Goal: Transaction & Acquisition: Purchase product/service

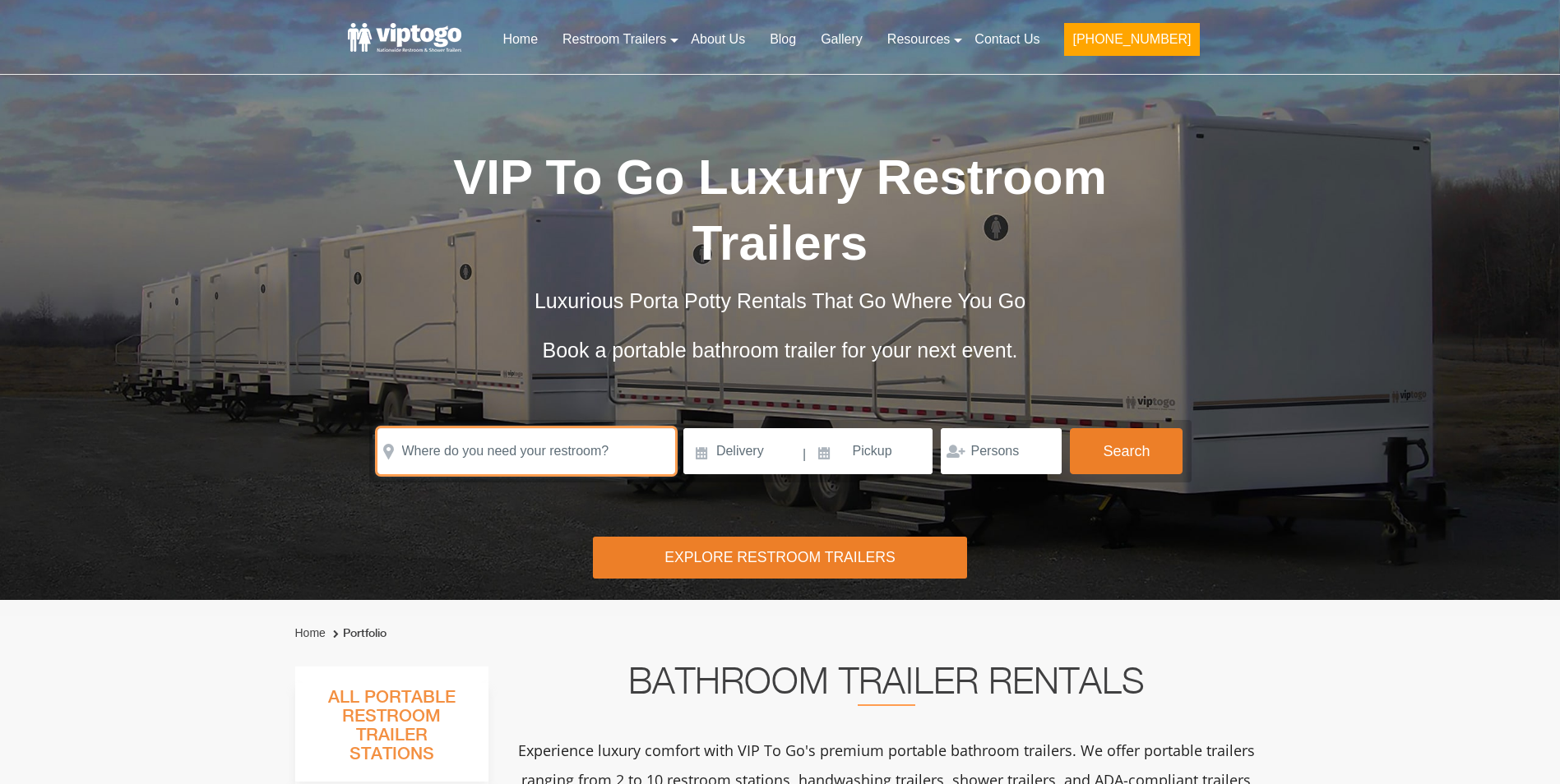
click at [549, 428] on input "text" at bounding box center [526, 451] width 297 height 46
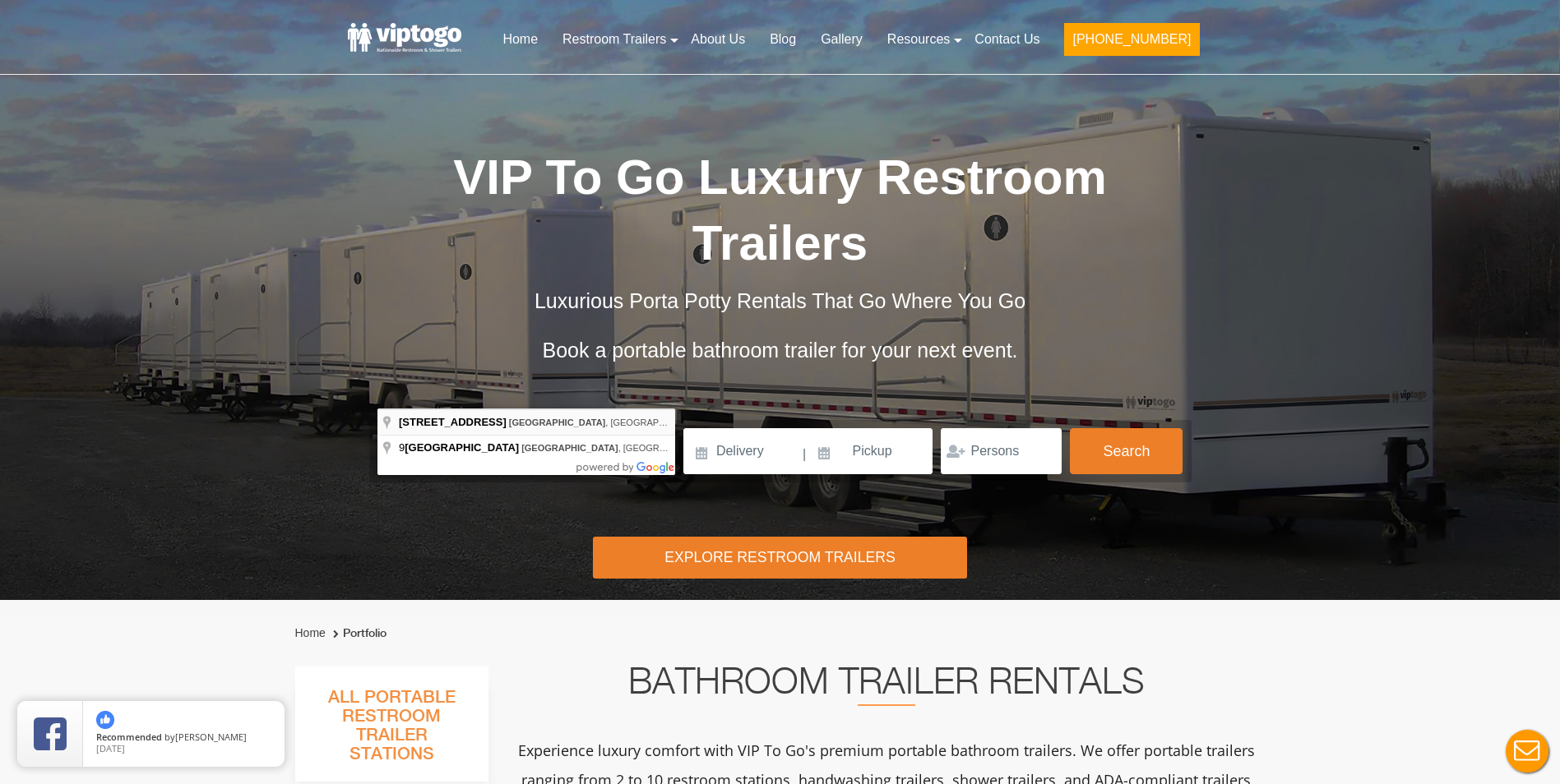
type input "9 Harbor Ave, Norwalk, CT, USA"
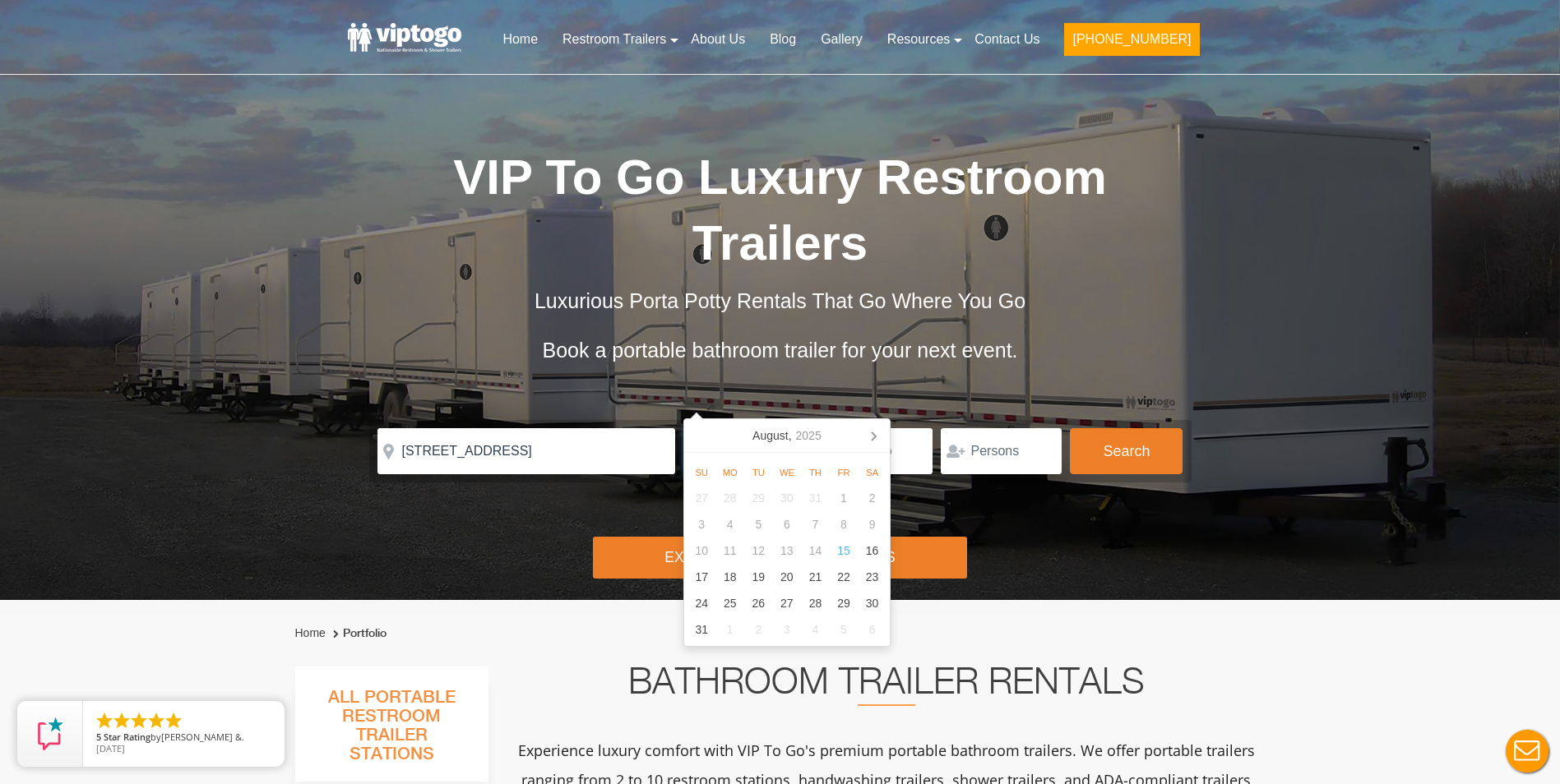
click at [772, 428] on input at bounding box center [742, 451] width 117 height 46
click at [728, 592] on div "25" at bounding box center [730, 603] width 29 height 26
click at [774, 428] on input "08/25/2025" at bounding box center [742, 451] width 117 height 46
click at [689, 428] on input "08/25/2025" at bounding box center [742, 451] width 117 height 46
click at [755, 627] on div "2" at bounding box center [759, 629] width 29 height 26
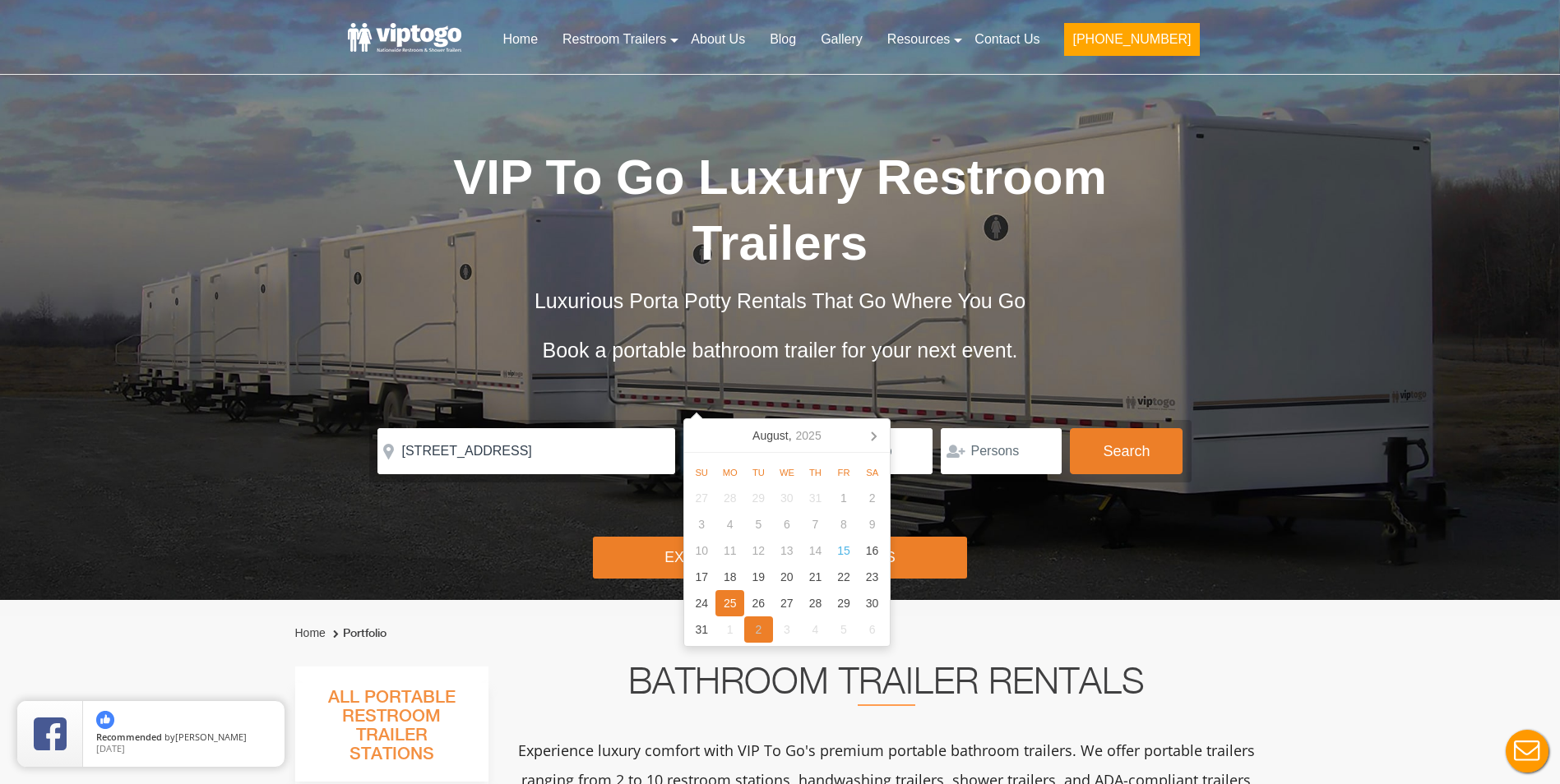
type input "09/02/2025"
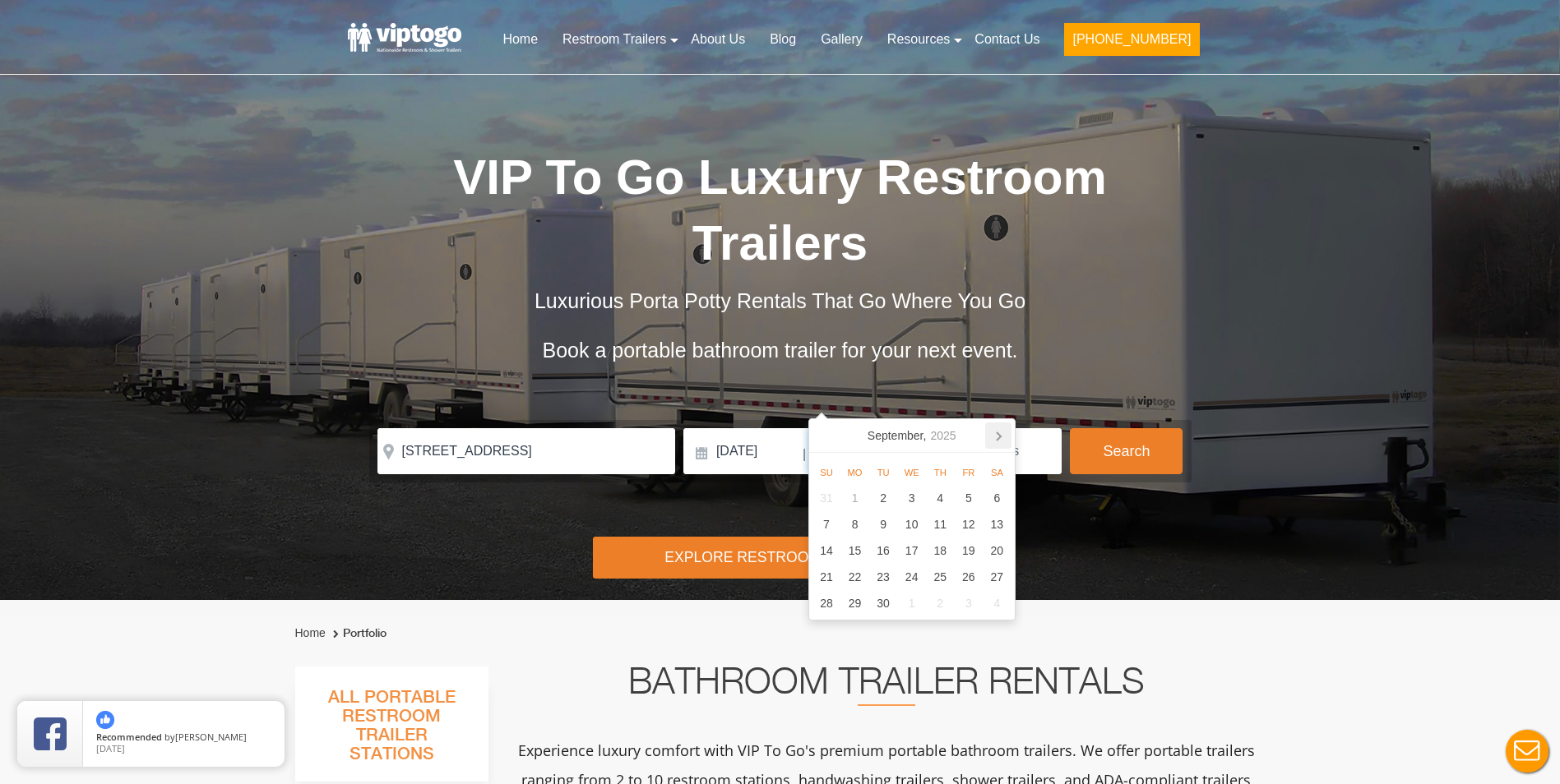
click at [988, 437] on icon at bounding box center [998, 435] width 26 height 26
click at [955, 546] on div "19" at bounding box center [969, 550] width 29 height 26
type input "12/19/2025"
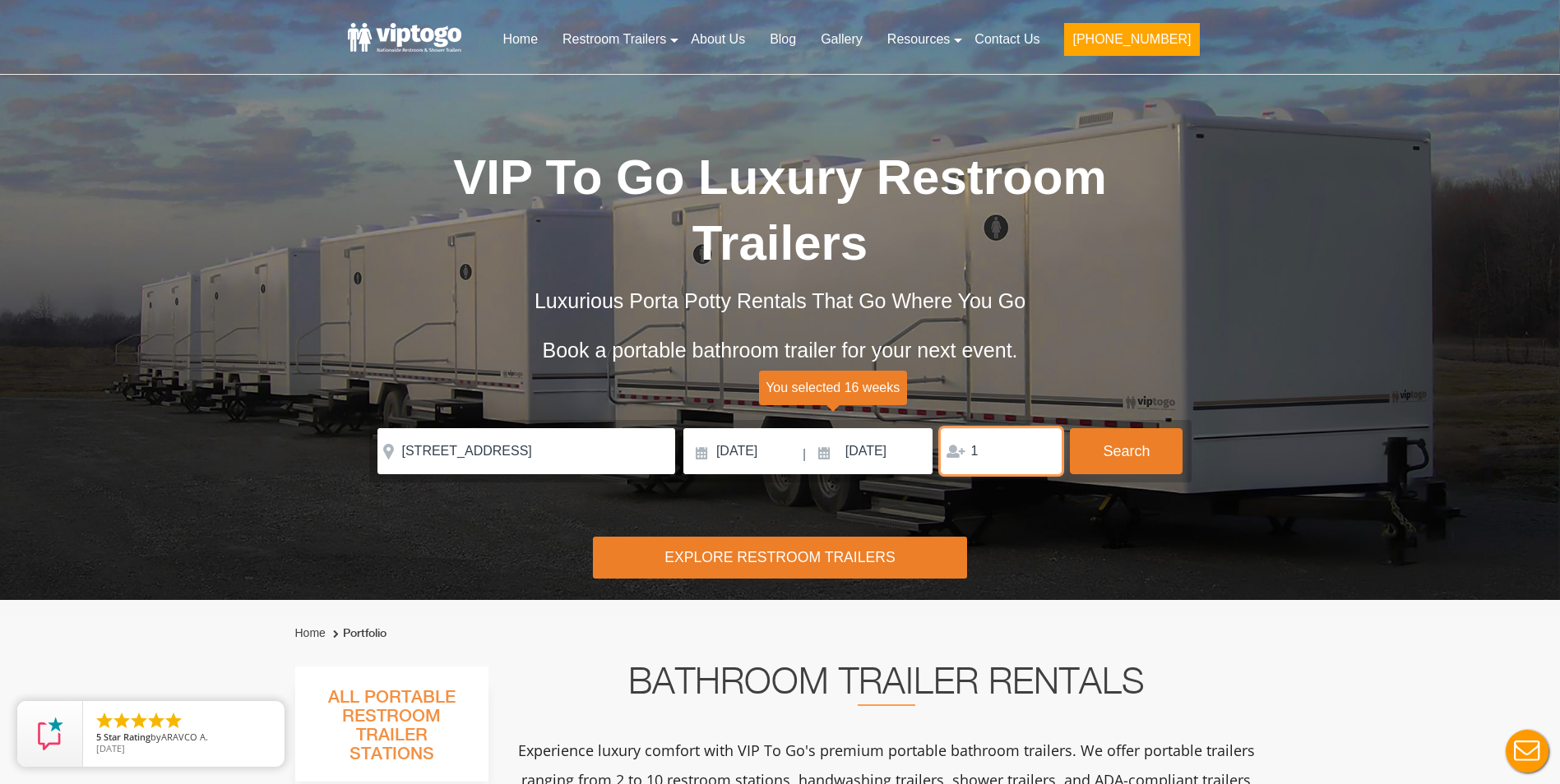
click at [1040, 428] on input "1" at bounding box center [1001, 451] width 121 height 46
click at [1040, 428] on input "2" at bounding box center [1001, 451] width 121 height 46
type input "3"
click at [1040, 428] on input "3" at bounding box center [1001, 451] width 121 height 46
click at [1134, 428] on button "Search" at bounding box center [1126, 450] width 113 height 44
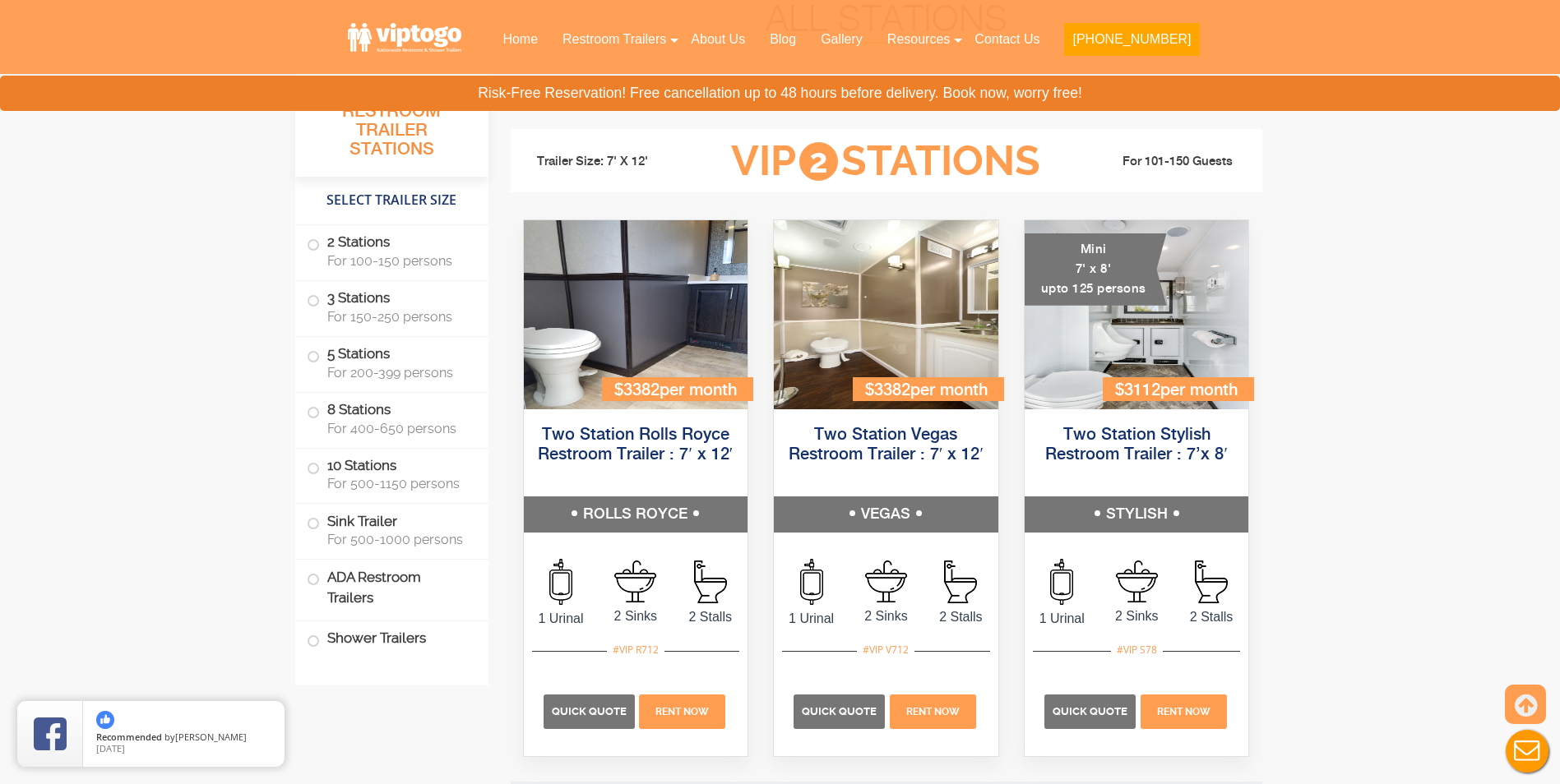
scroll to position [666, 0]
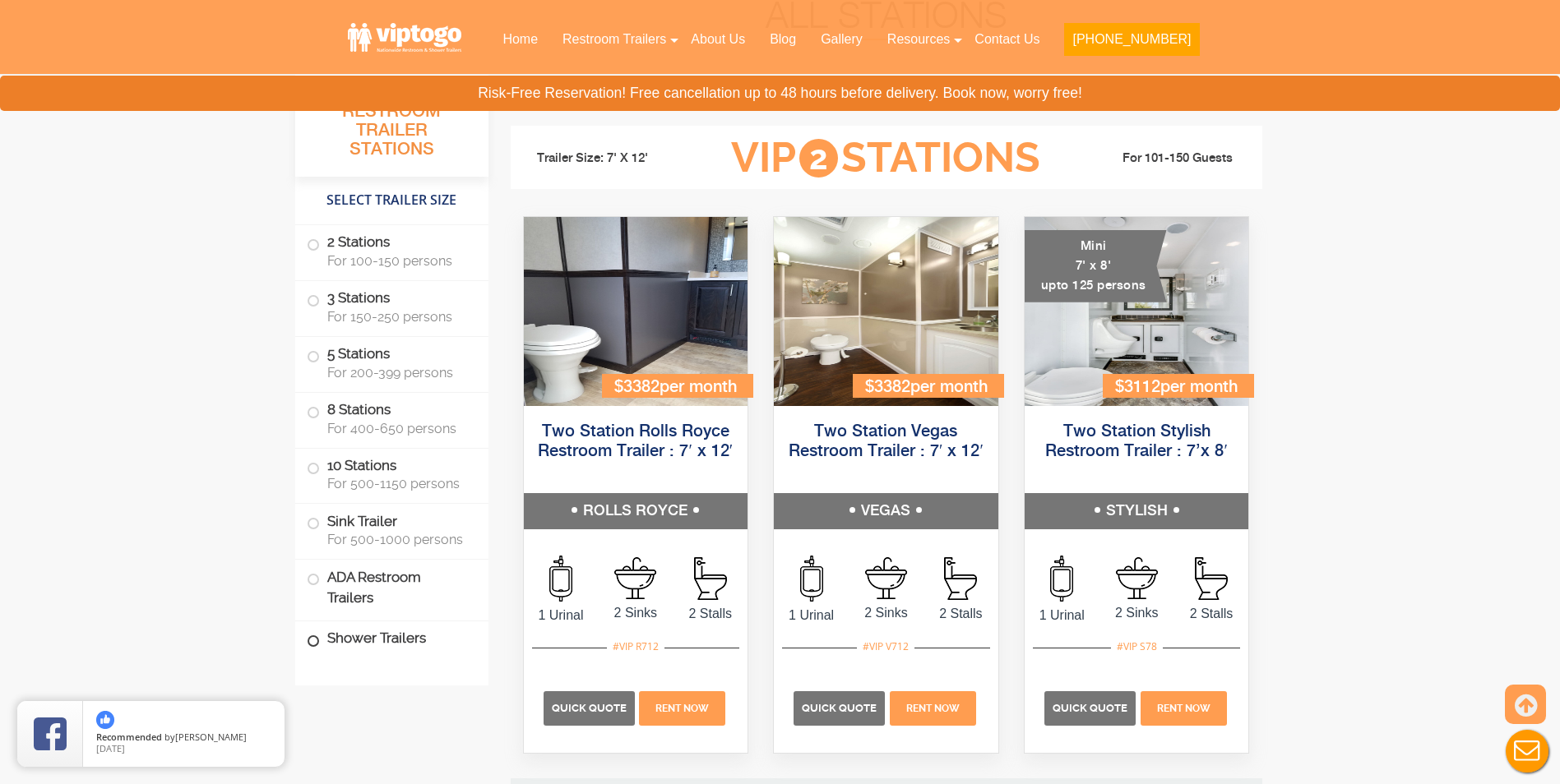
click at [366, 631] on label "Shower Trailers" at bounding box center [392, 640] width 170 height 36
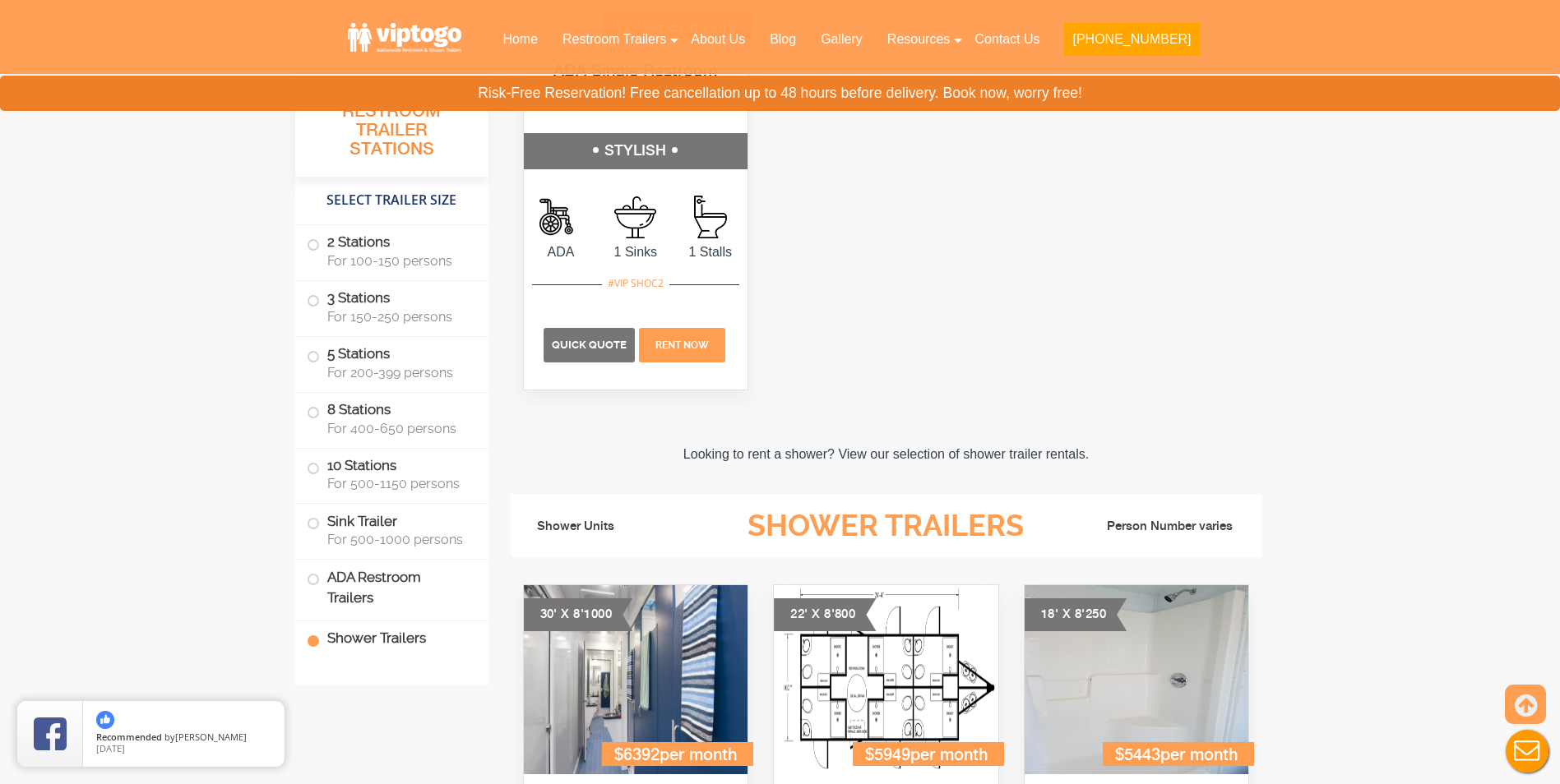
scroll to position [6946, 0]
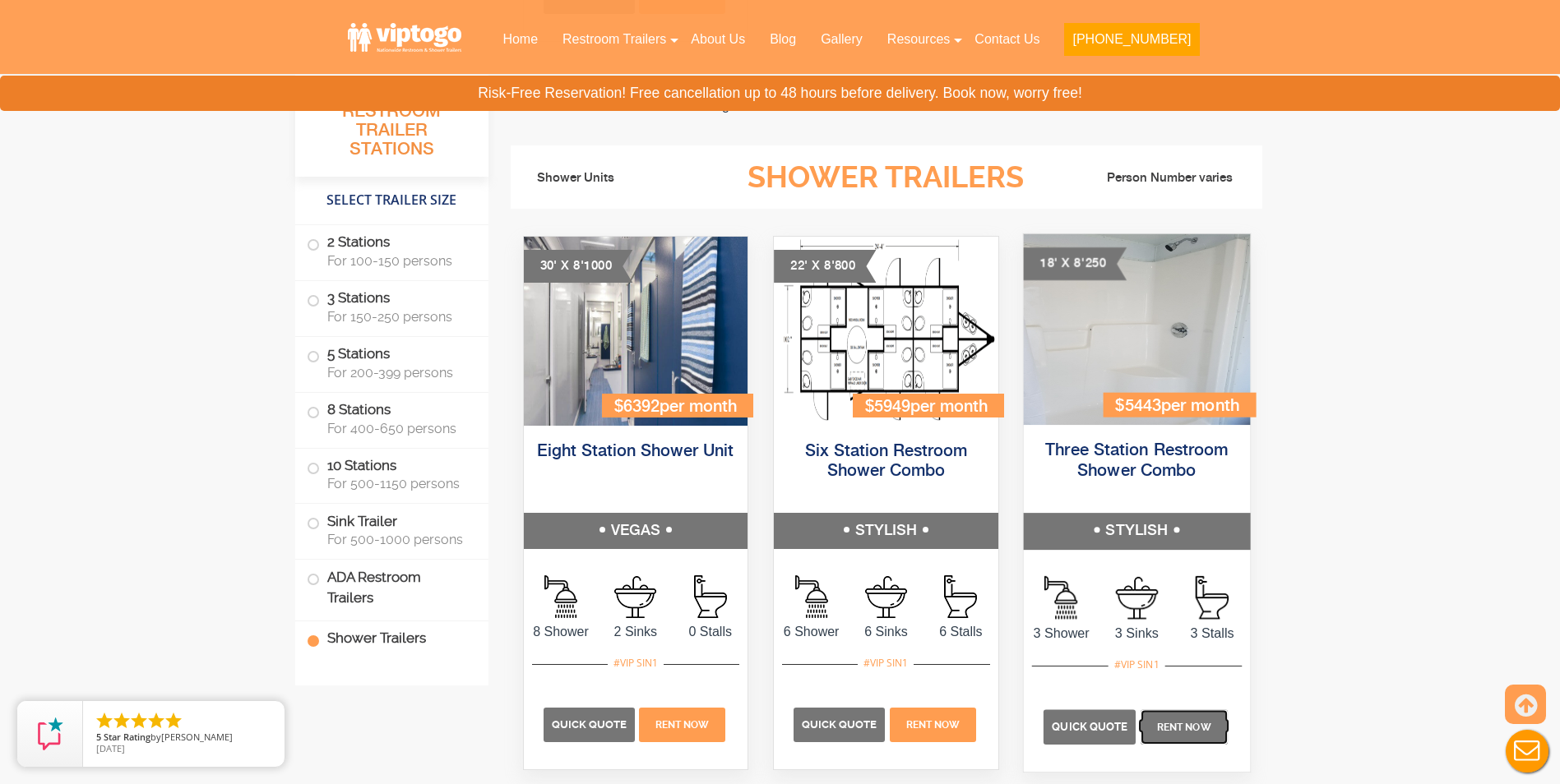
click at [1164, 724] on span "Rent Now" at bounding box center [1184, 728] width 54 height 12
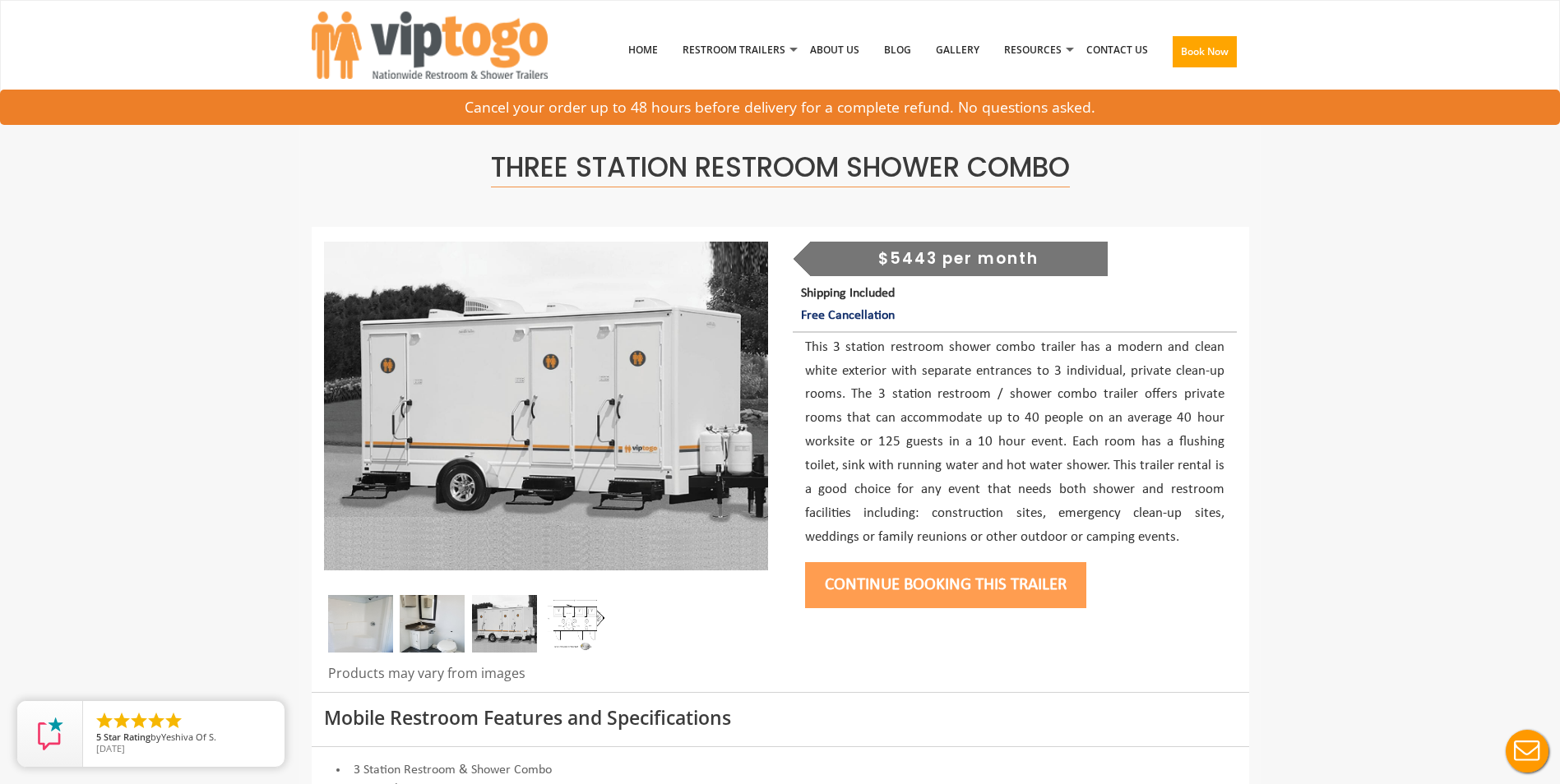
click at [858, 582] on button "Continue Booking this trailer" at bounding box center [946, 585] width 281 height 46
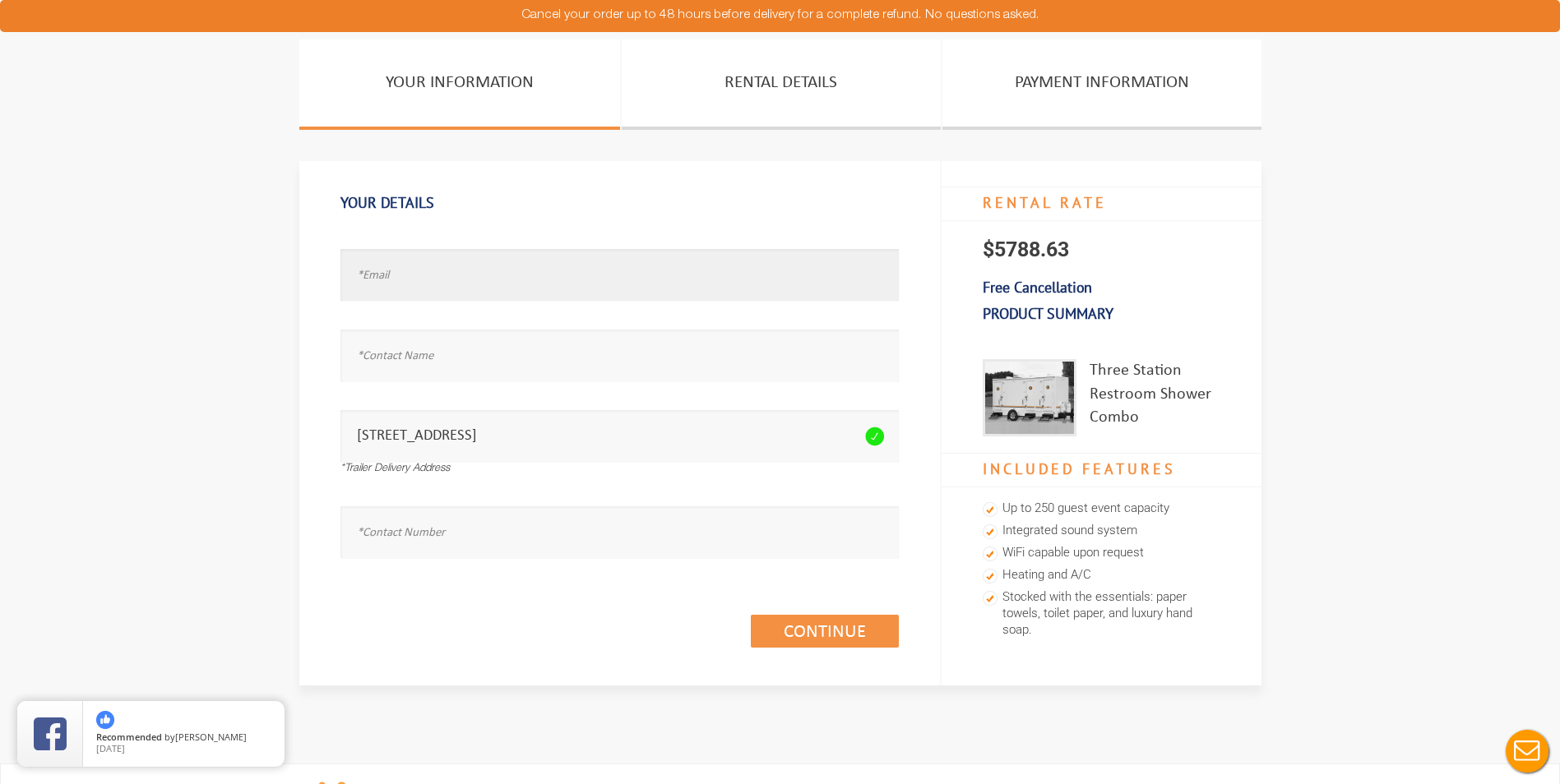
click at [688, 262] on input "text" at bounding box center [619, 274] width 558 height 52
type input "c"
type input "[EMAIL_ADDRESS][DOMAIN_NAME]"
type input "Brett Carenzo"
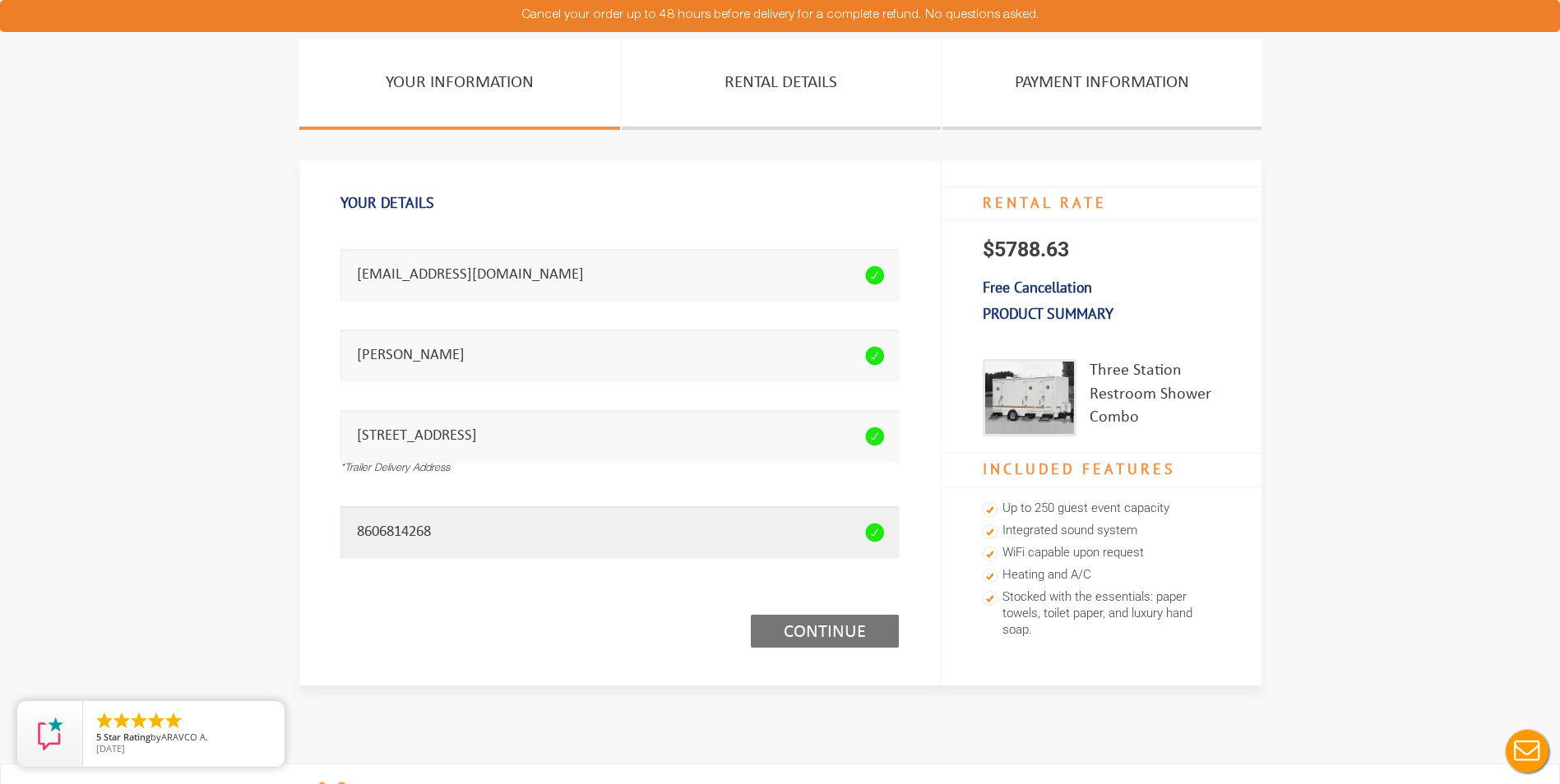
type input "8606814268"
click at [835, 620] on link "Continue (1/3)" at bounding box center [825, 631] width 148 height 33
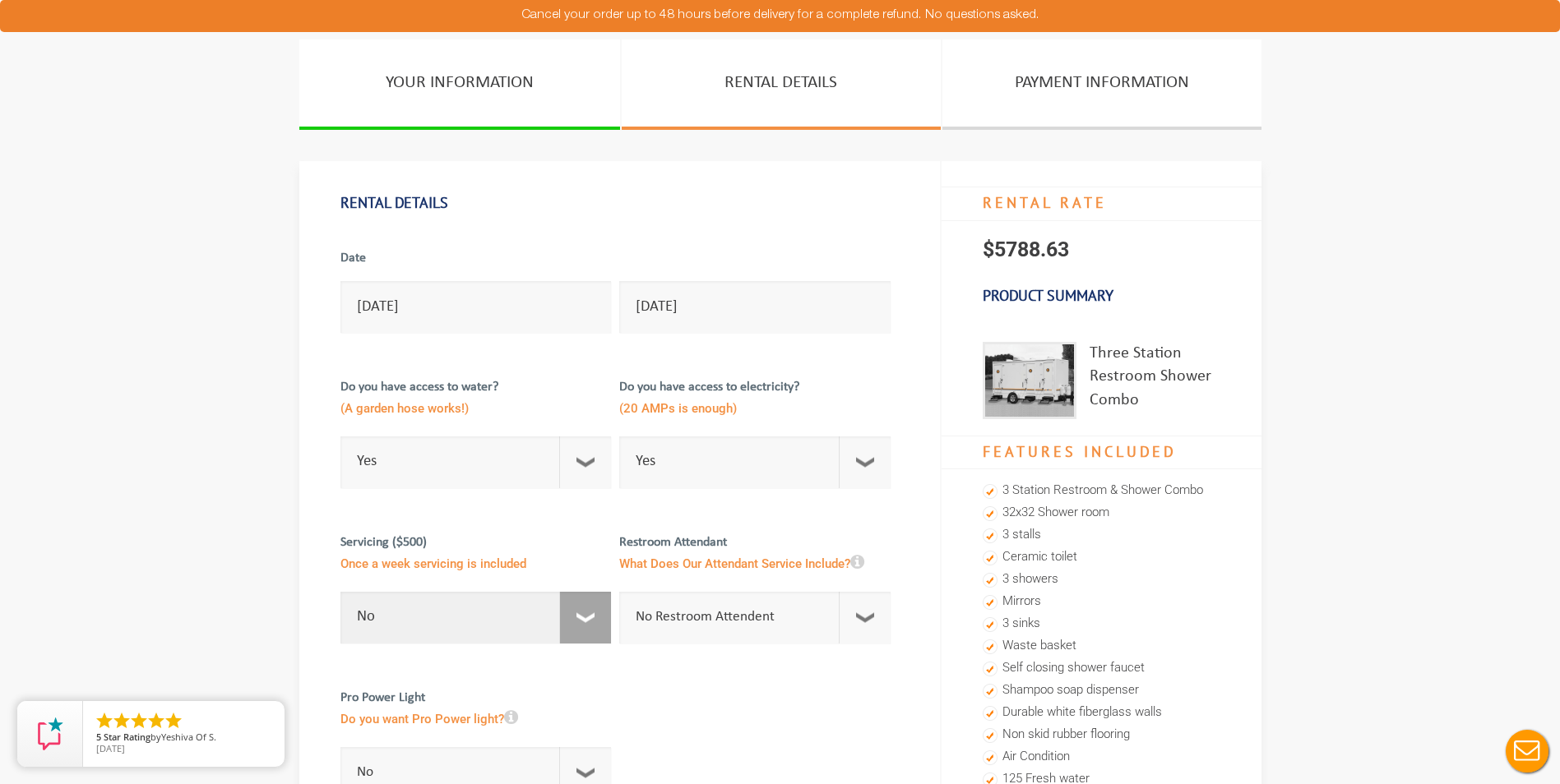
click at [505, 612] on select "No 1 Per Week 2 Per Week 3 Per Week 4 Per Week 5 Per Week 5+" at bounding box center [476, 618] width 271 height 52
select select "1"
click at [341, 592] on select "No 1 Per Week 2 Per Week 3 Per Week 4 Per Week 5 Per Week 5+" at bounding box center [476, 618] width 271 height 52
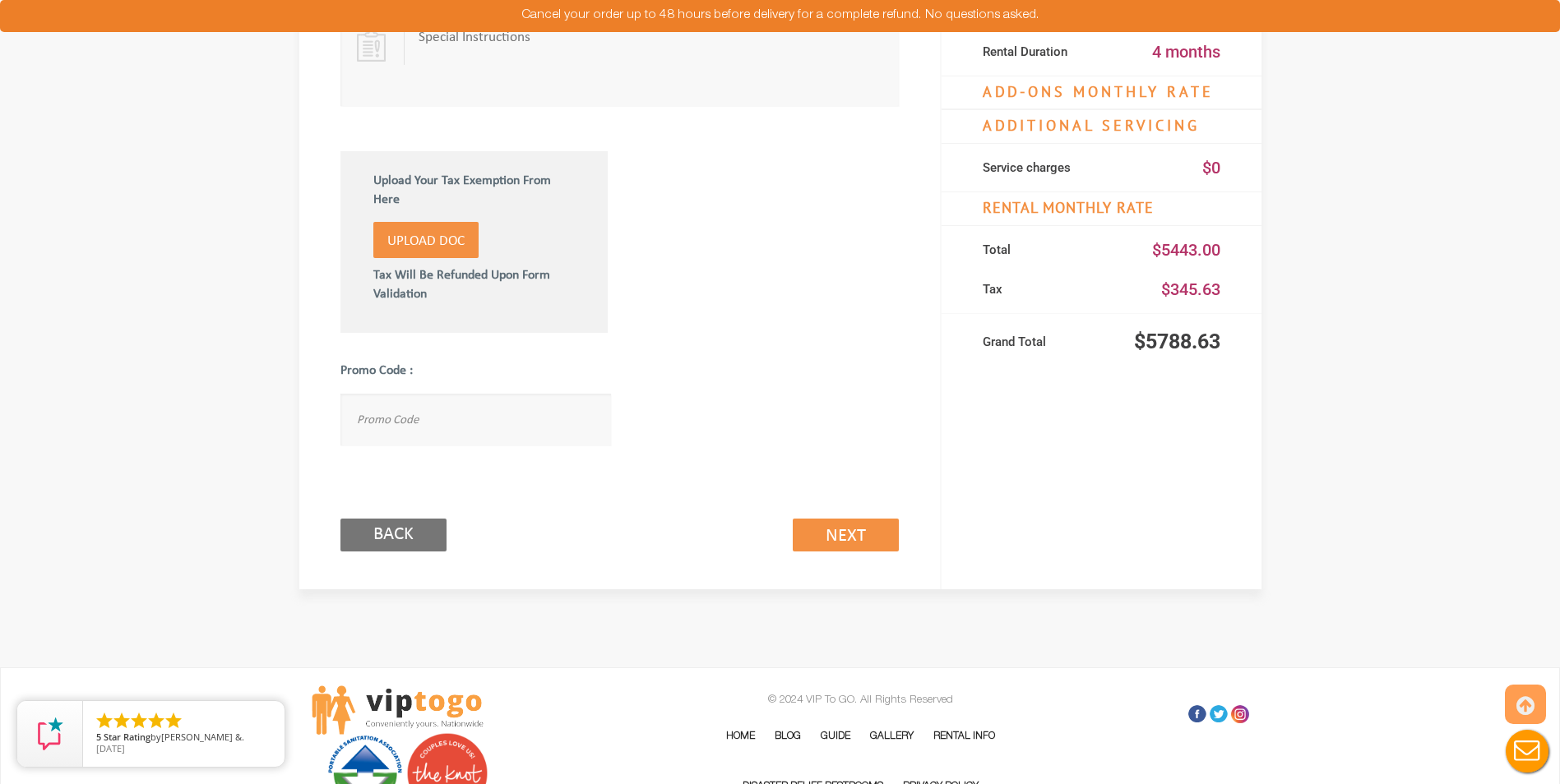
scroll to position [905, 0]
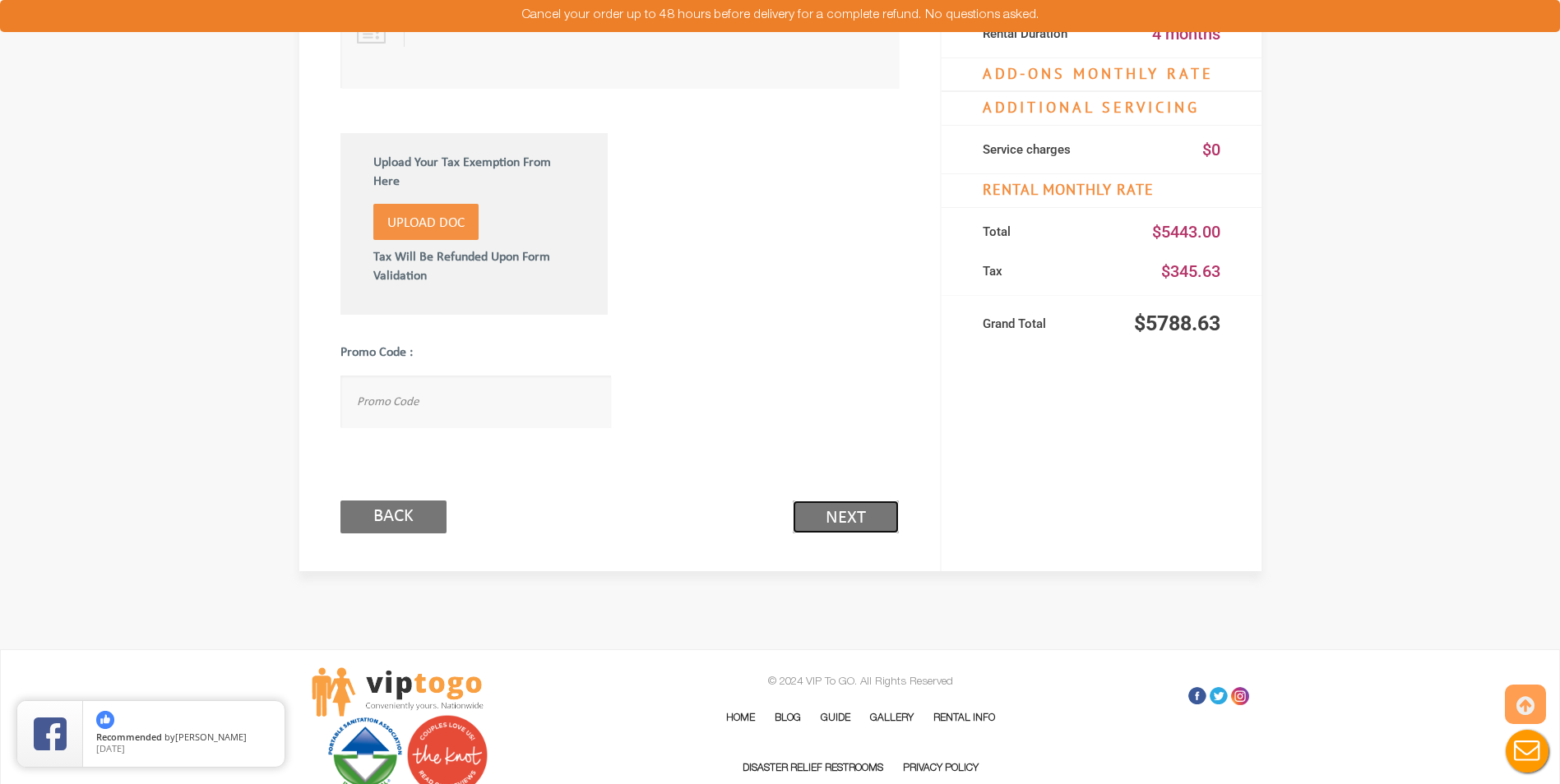
click at [857, 523] on link "Next (2/3)" at bounding box center [845, 516] width 106 height 33
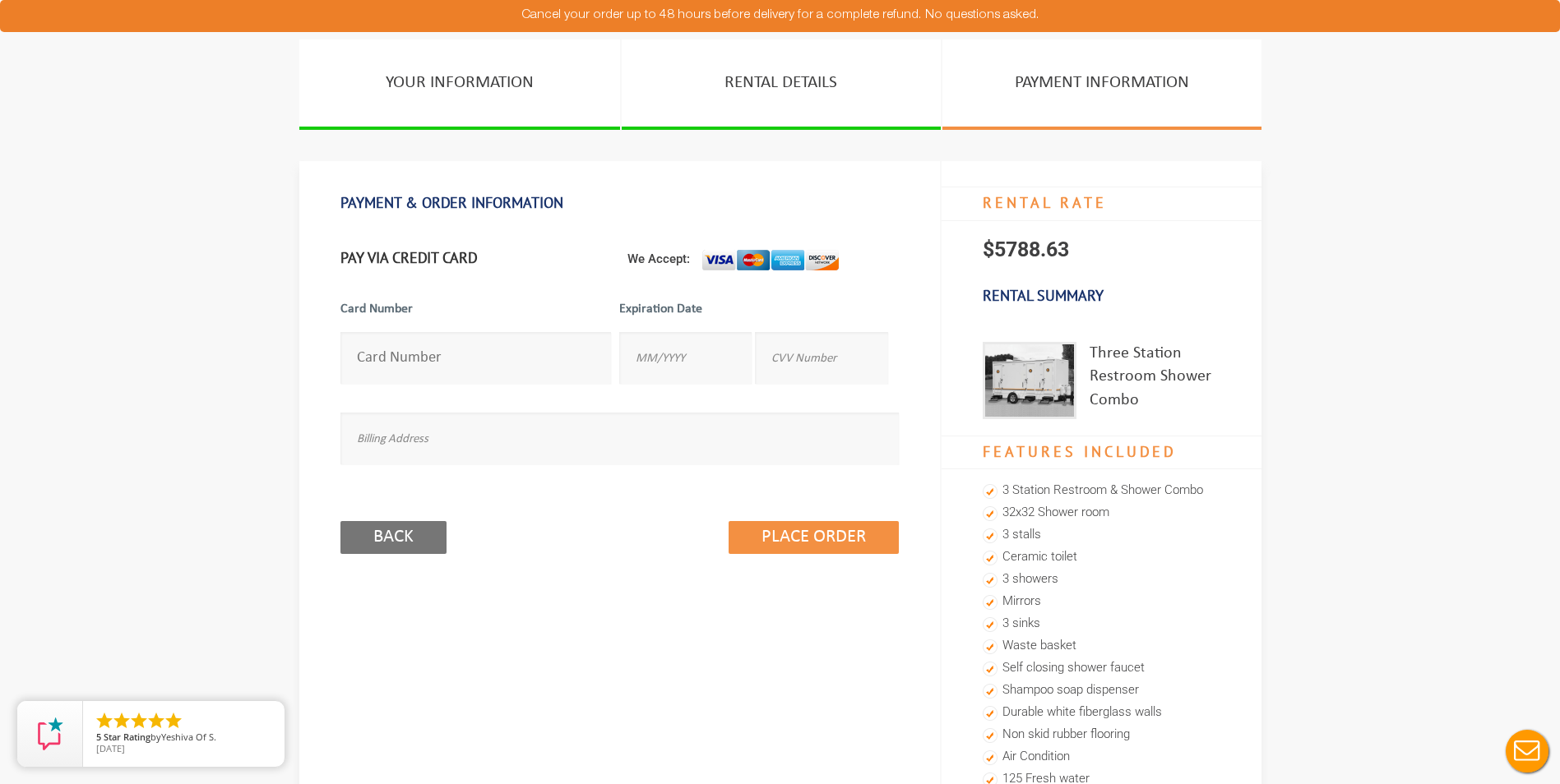
click at [388, 349] on input "number" at bounding box center [476, 358] width 271 height 52
type input "[CREDIT_CARD_NUMBER]"
type input "04/2029"
type input "0376"
click at [451, 426] on input "text" at bounding box center [619, 438] width 558 height 52
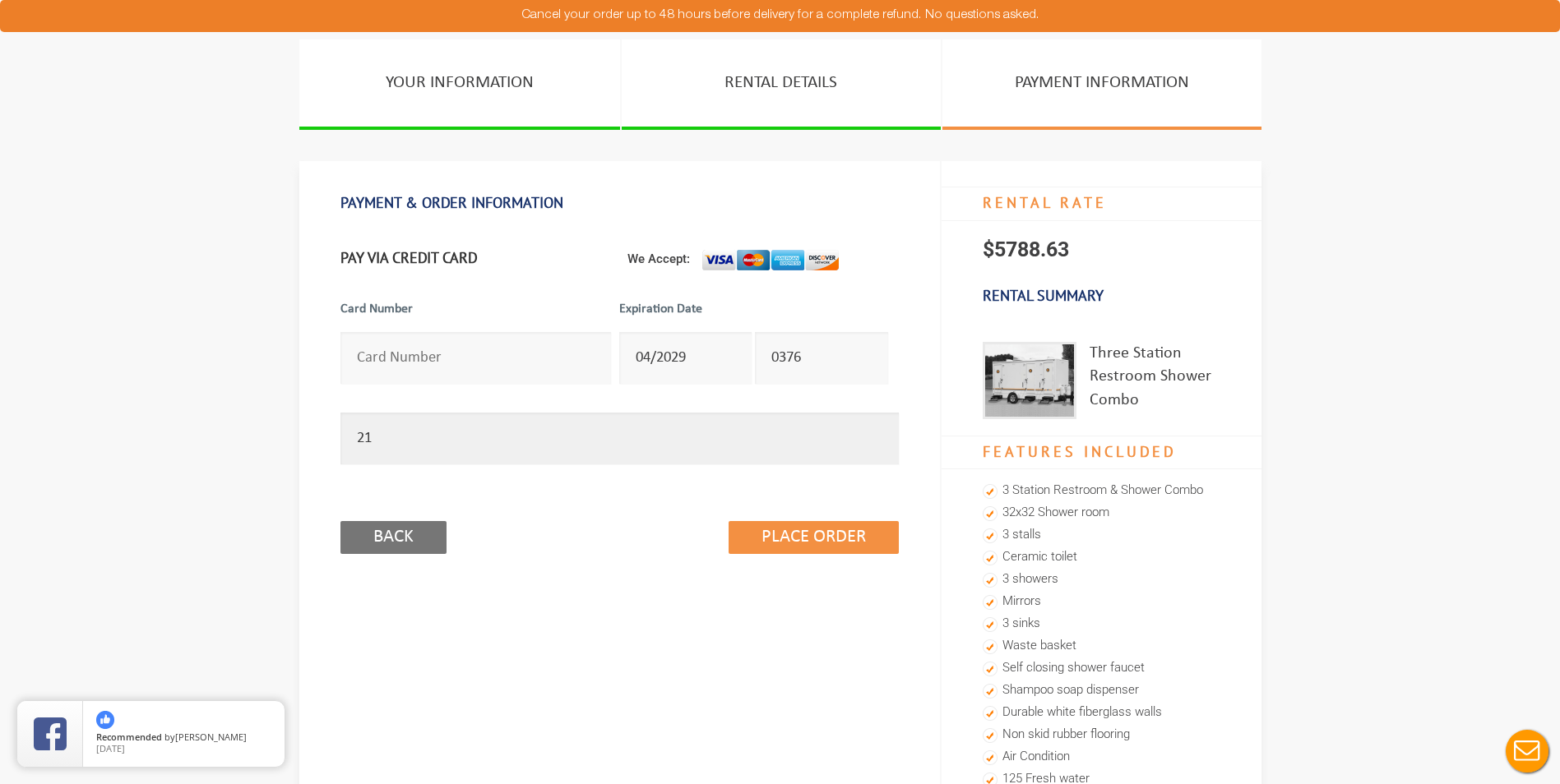
type input "[STREET_ADDRESS][PERSON_NAME]"
click at [759, 540] on input "Place Order" at bounding box center [814, 538] width 170 height 33
